Goal: Book appointment/travel/reservation

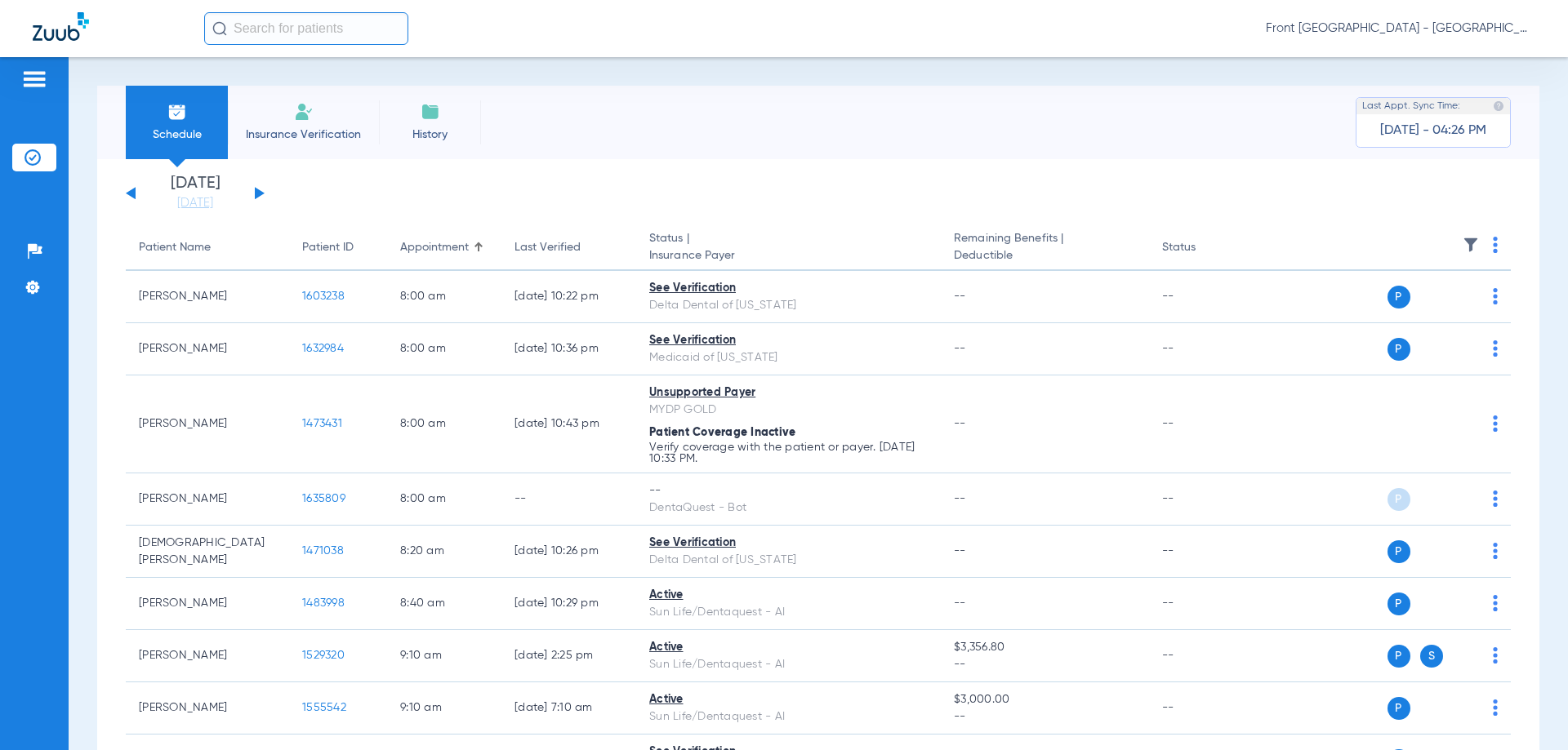
click at [269, 197] on app-single-date-navigator "[DATE] [DATE] [DATE] [DATE] [DATE] [DATE] [DATE] [DATE] [DATE] [DATE] [DATE] [D…" at bounding box center [818, 193] width 1385 height 36
click at [259, 197] on div "[DATE] [DATE] [DATE] [DATE] [DATE] [DATE] [DATE] [DATE] [DATE] [DATE] [DATE] [D…" at bounding box center [195, 193] width 139 height 36
click at [257, 189] on div "[DATE] [DATE] [DATE] [DATE] [DATE] [DATE] [DATE] [DATE] [DATE] [DATE] [DATE] [D…" at bounding box center [195, 193] width 139 height 36
click at [172, 200] on link "[DATE]" at bounding box center [195, 203] width 98 height 16
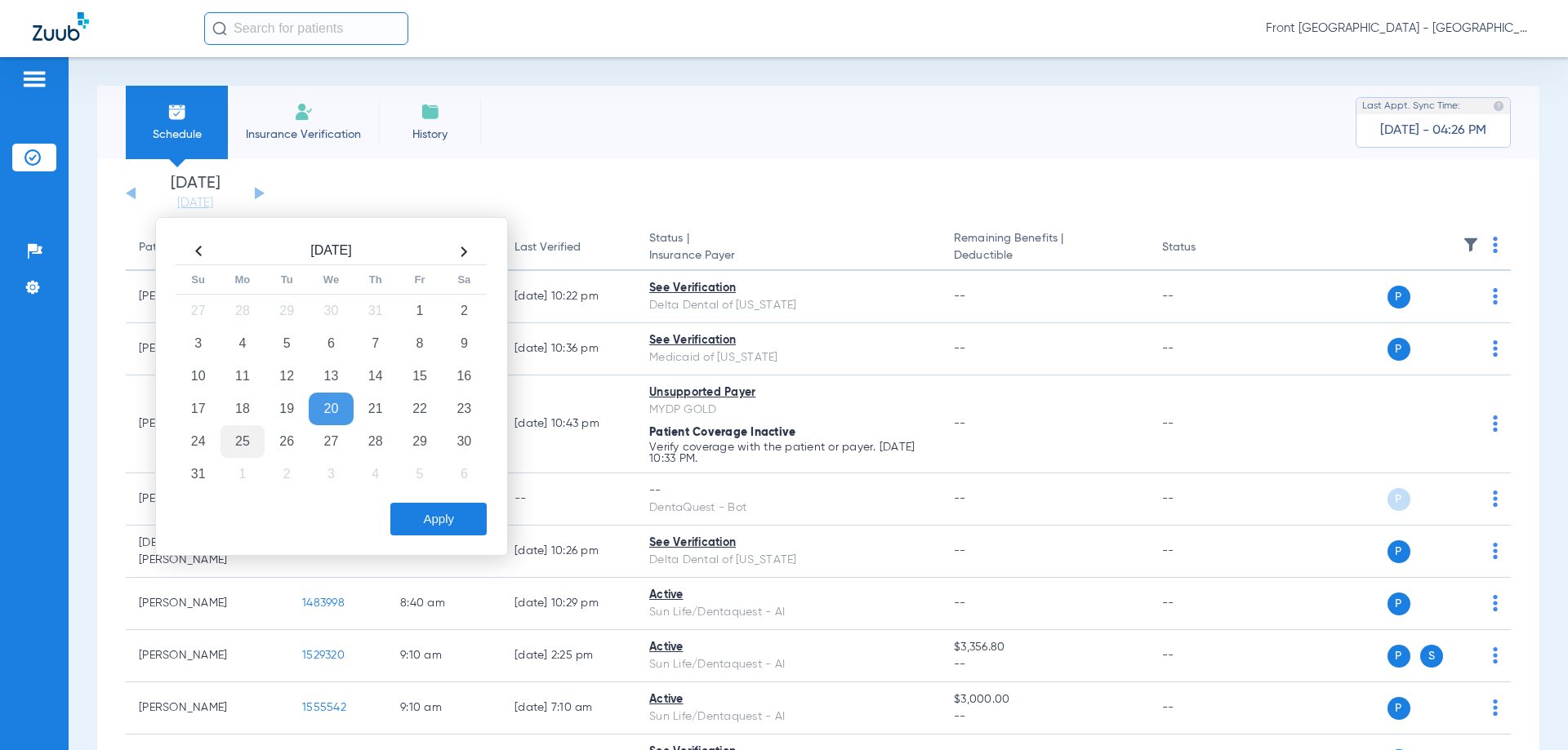
click at [248, 429] on td "25" at bounding box center [243, 442] width 44 height 33
click at [242, 445] on td "25" at bounding box center [243, 442] width 44 height 33
click at [240, 435] on td "25" at bounding box center [243, 442] width 44 height 33
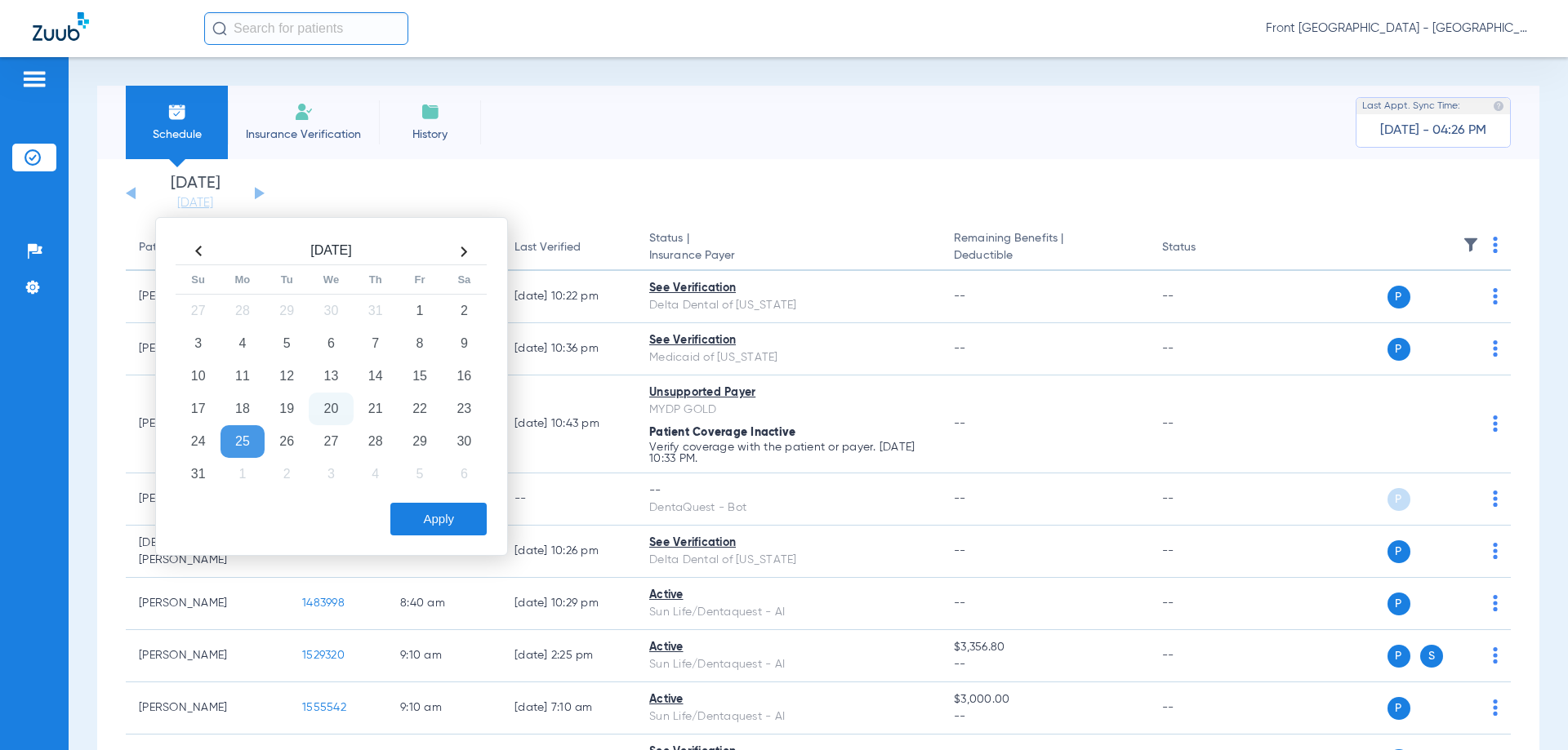
click at [457, 518] on button "Apply" at bounding box center [438, 520] width 96 height 33
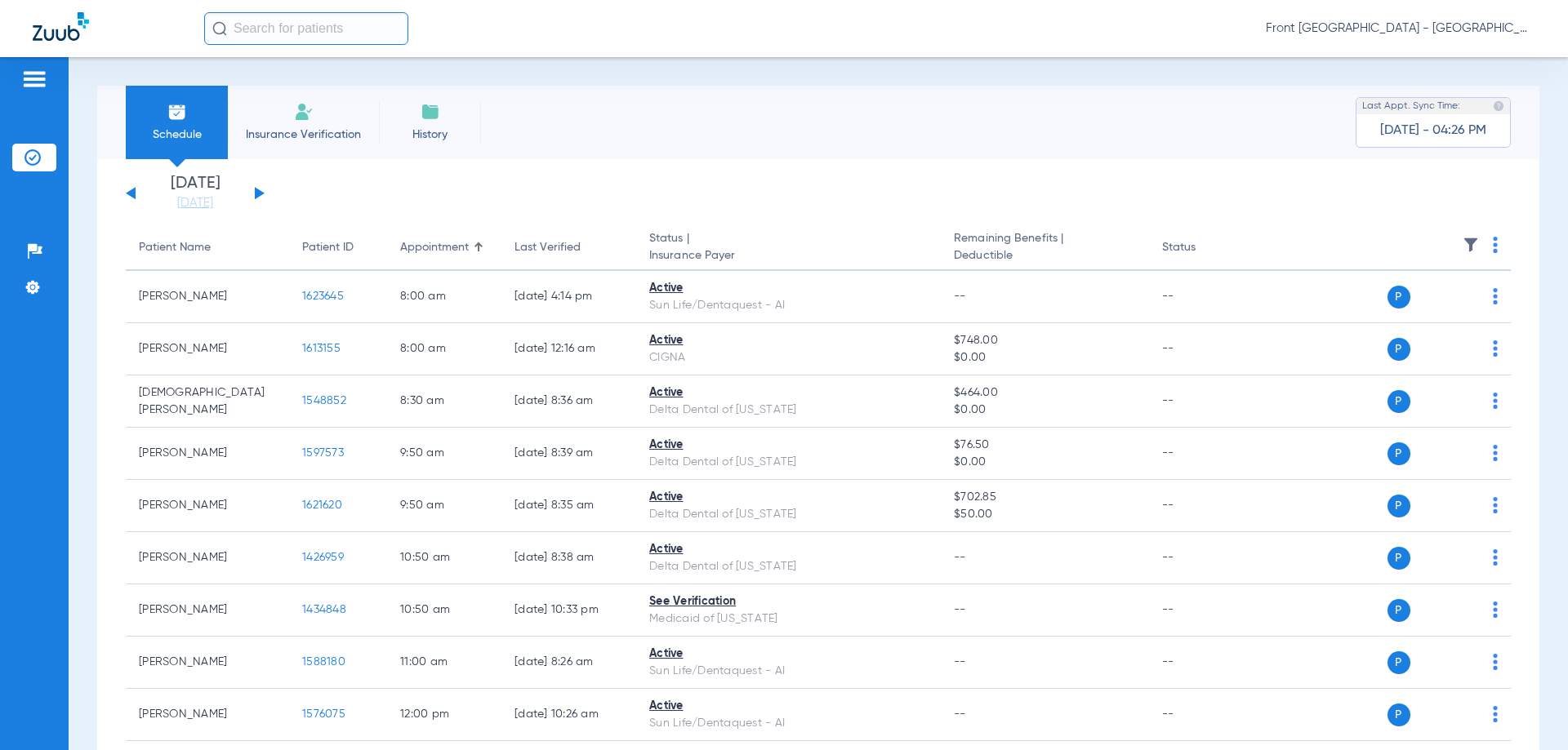
click at [258, 28] on input "text" at bounding box center [307, 29] width 204 height 33
